Goal: Task Accomplishment & Management: Manage account settings

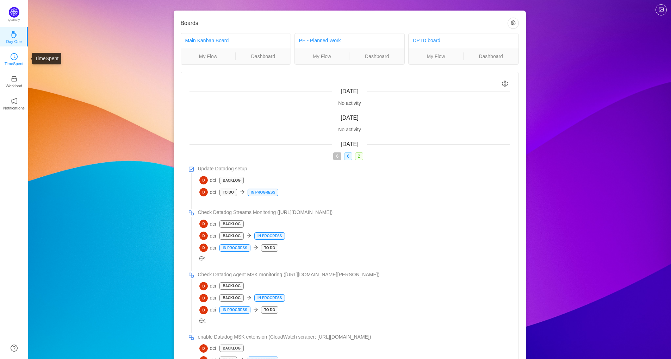
click at [16, 66] on p "TimeSpent" at bounding box center [14, 64] width 19 height 6
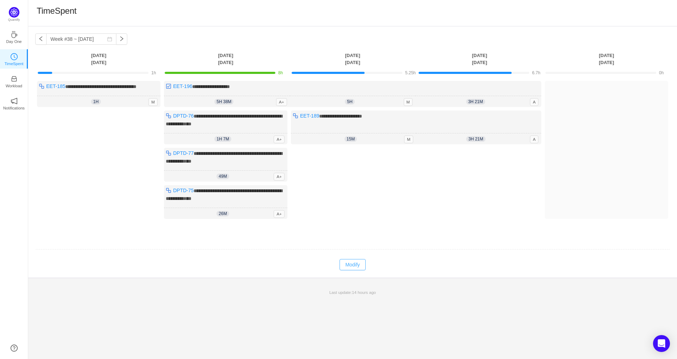
click at [351, 271] on button "Modify" at bounding box center [352, 264] width 26 height 11
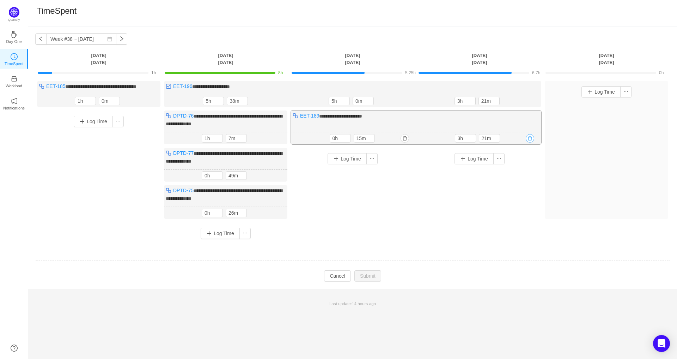
click at [530, 143] on button "button" at bounding box center [529, 138] width 8 height 8
click at [526, 179] on button "Yes" at bounding box center [522, 175] width 14 height 8
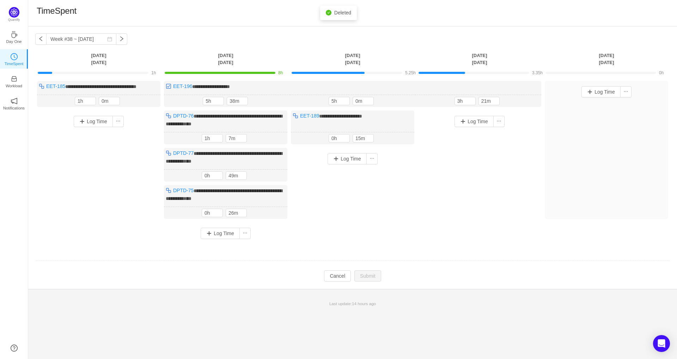
click at [0, 0] on button "button" at bounding box center [0, 0] width 0 height 0
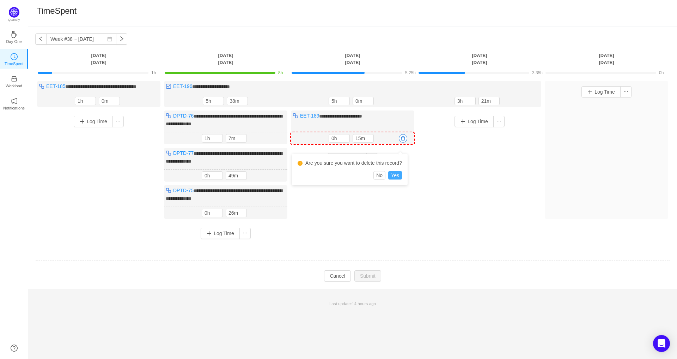
click at [393, 178] on button "Yes" at bounding box center [395, 175] width 14 height 8
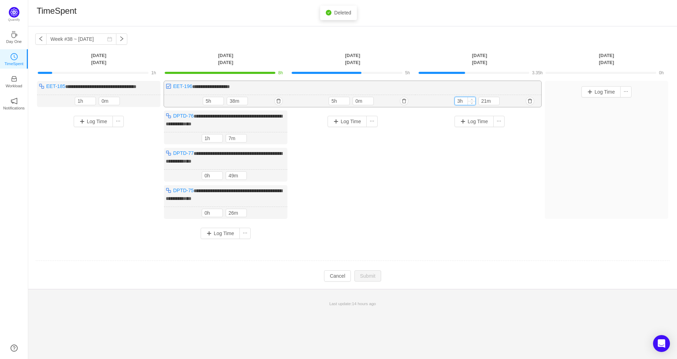
click at [457, 105] on input "3h" at bounding box center [465, 101] width 20 height 8
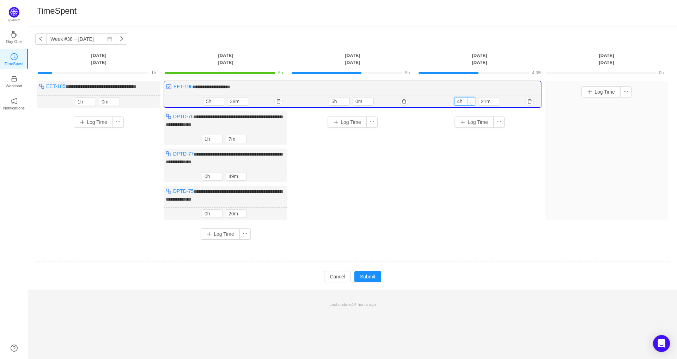
click at [471, 101] on icon "icon: up" at bounding box center [471, 100] width 2 height 2
type input "5h"
click at [471, 101] on icon "icon: up" at bounding box center [471, 100] width 2 height 2
click at [494, 104] on icon "icon: down" at bounding box center [495, 103] width 2 height 2
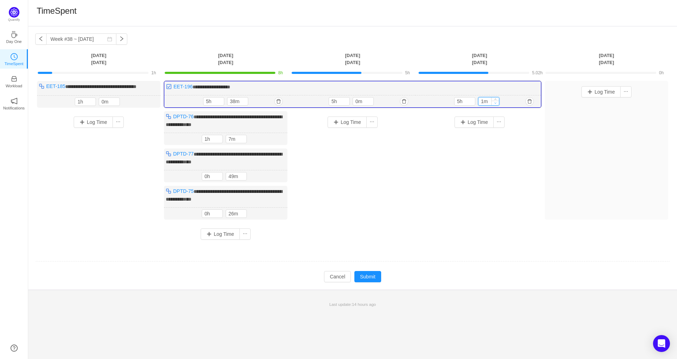
type input "0m"
click at [494, 104] on icon "icon: down" at bounding box center [495, 103] width 2 height 2
click at [366, 280] on button "Submit" at bounding box center [367, 276] width 27 height 11
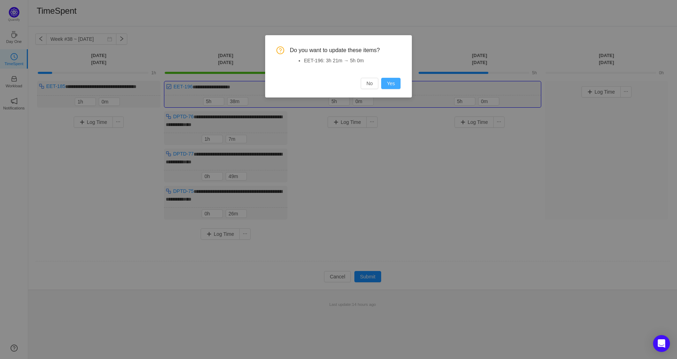
click at [388, 85] on button "Yes" at bounding box center [390, 83] width 19 height 11
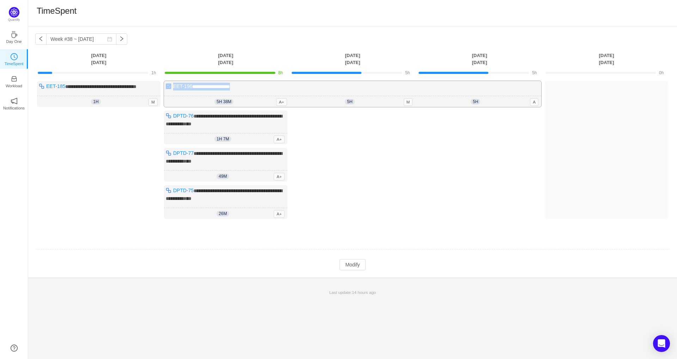
drag, startPoint x: 246, startPoint y: 86, endPoint x: 170, endPoint y: 88, distance: 75.5
click at [170, 88] on div "**********" at bounding box center [352, 94] width 377 height 26
click at [85, 233] on div "**********" at bounding box center [352, 157] width 634 height 152
